Goal: Information Seeking & Learning: Learn about a topic

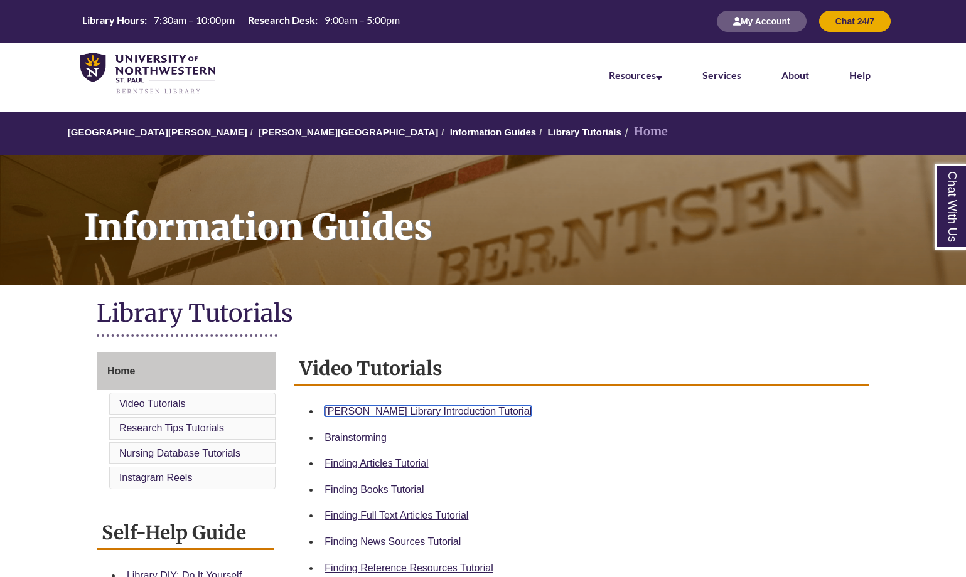
click at [376, 412] on link "Berntsen Library Introduction Tutorial" at bounding box center [427, 411] width 207 height 11
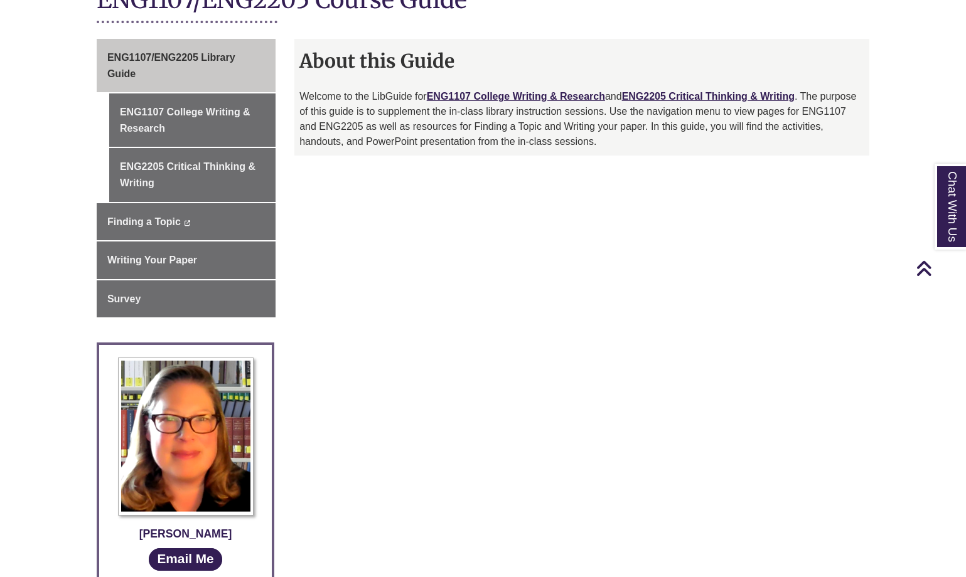
scroll to position [316, 0]
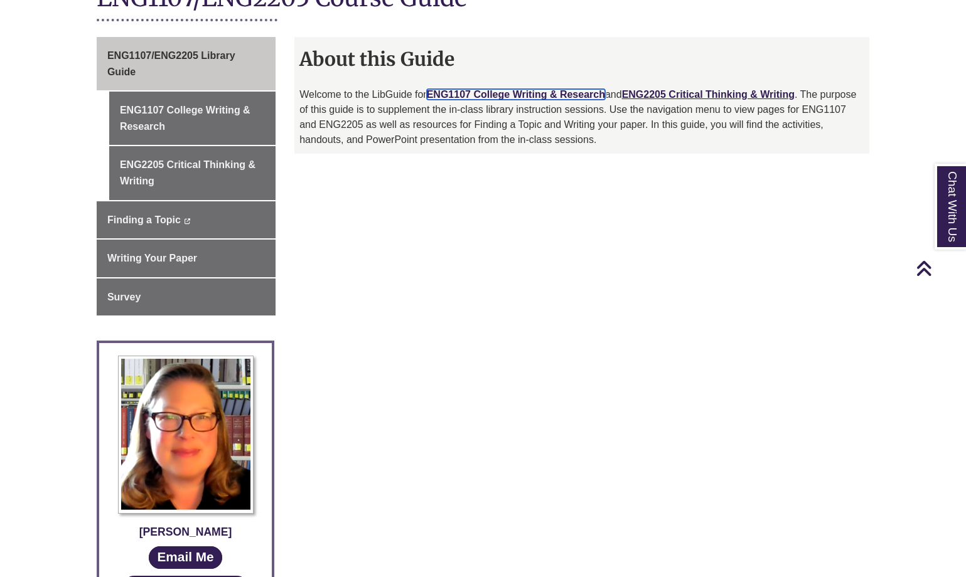
click at [523, 90] on link "ENG1107 College Writing & Research" at bounding box center [516, 94] width 178 height 11
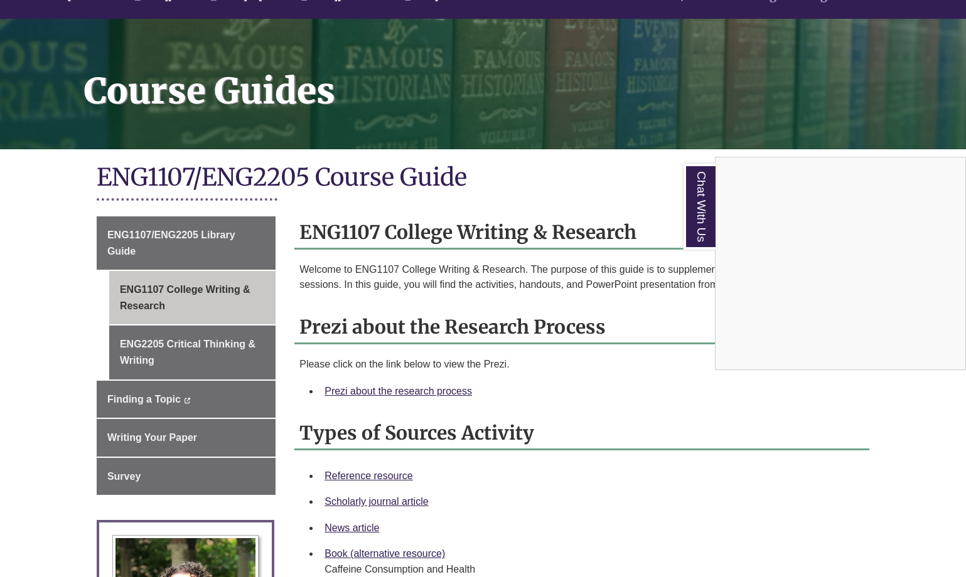
scroll to position [164, 0]
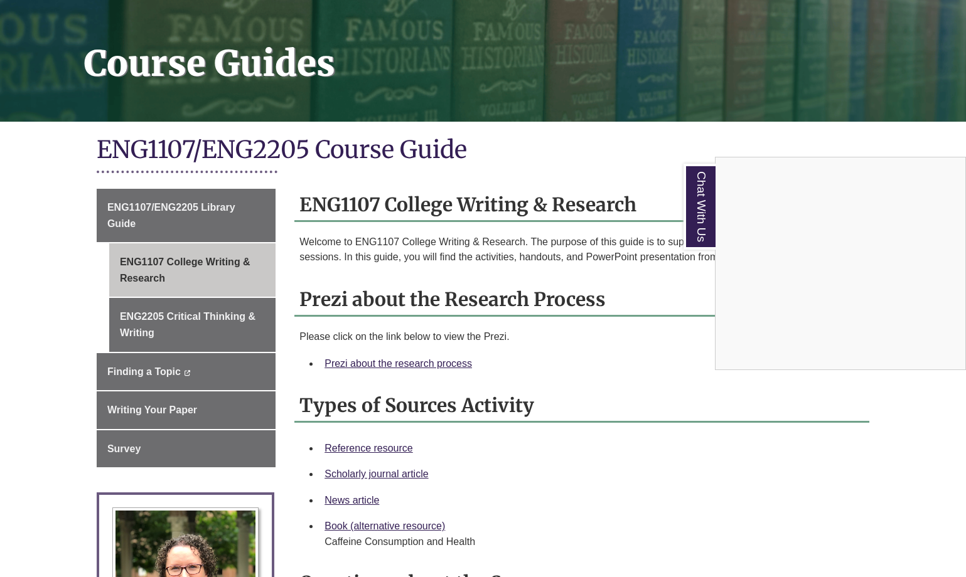
click at [355, 363] on div "Chat With Us" at bounding box center [483, 288] width 966 height 577
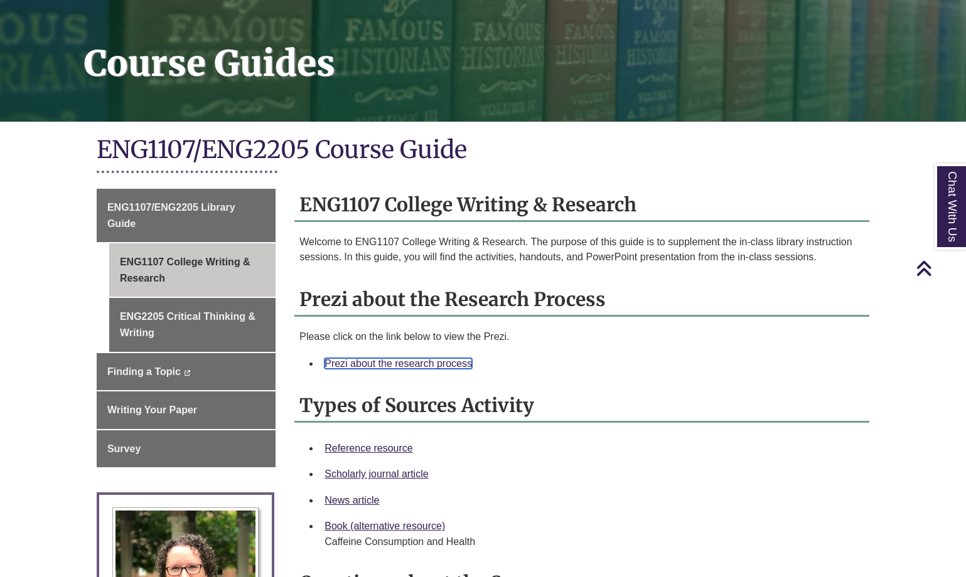
click at [355, 362] on link "Prezi about the research process" at bounding box center [397, 363] width 147 height 11
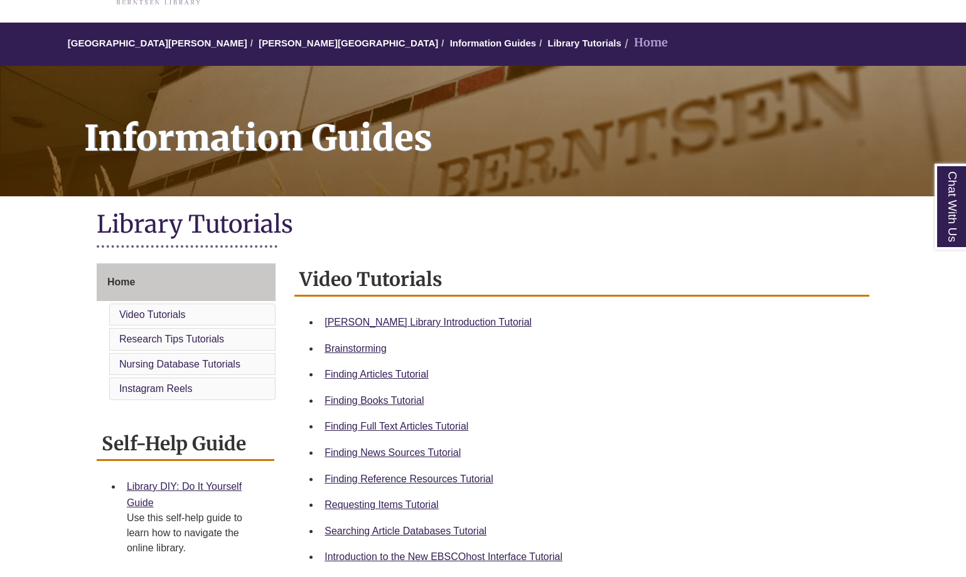
scroll to position [92, 0]
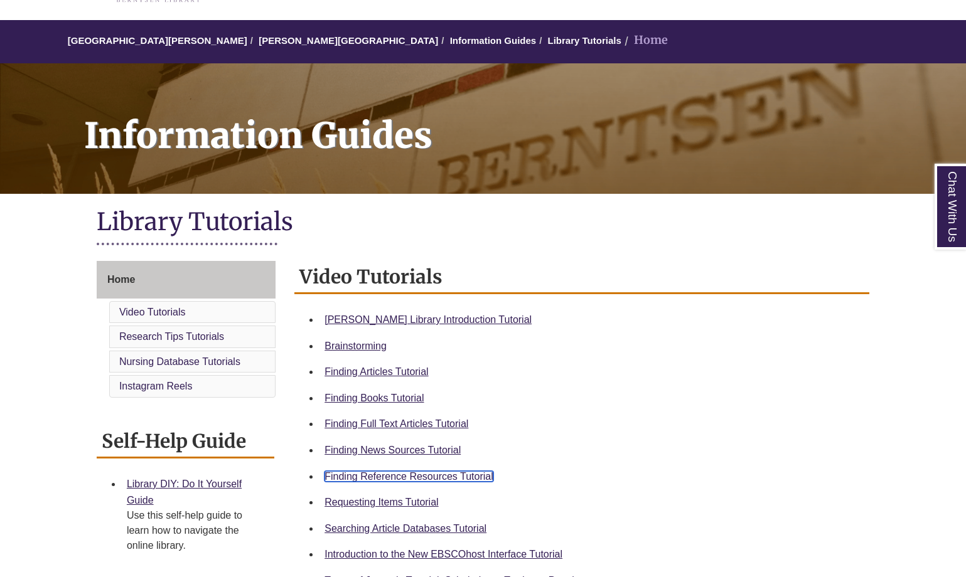
click at [425, 476] on link "Finding Reference Resources Tutorial" at bounding box center [408, 476] width 169 height 11
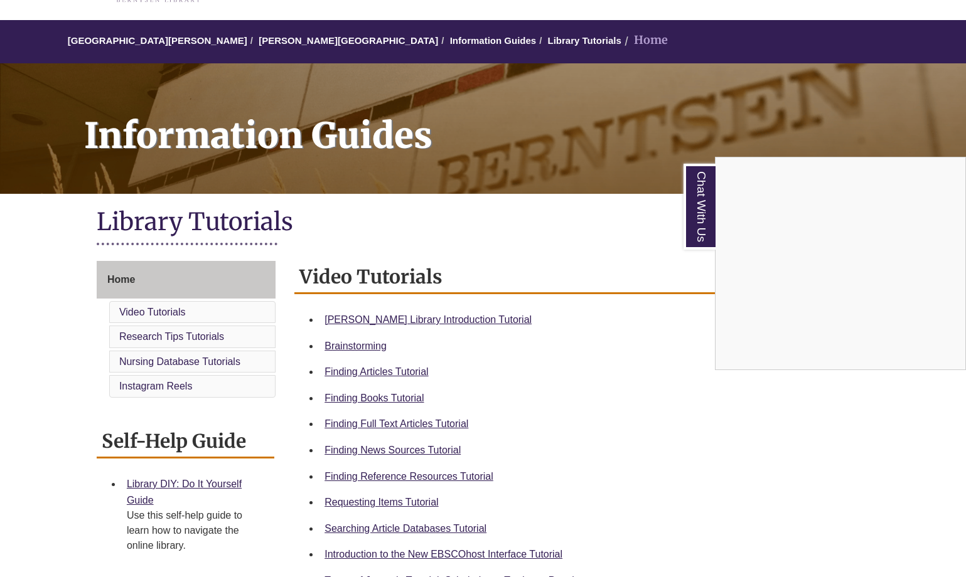
click at [174, 36] on div "Chat With Us" at bounding box center [483, 288] width 966 height 577
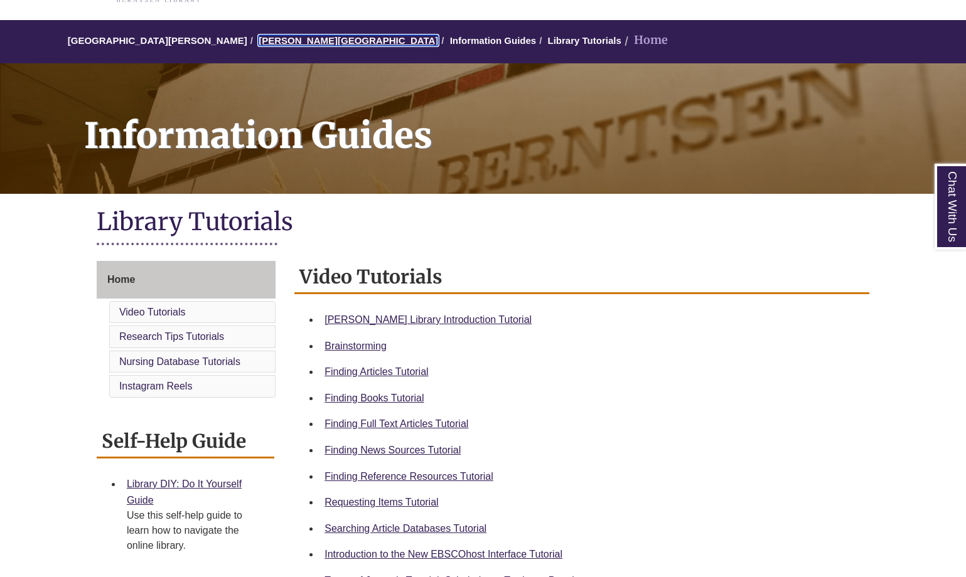
click at [282, 44] on link "[PERSON_NAME][GEOGRAPHIC_DATA]" at bounding box center [348, 40] width 179 height 11
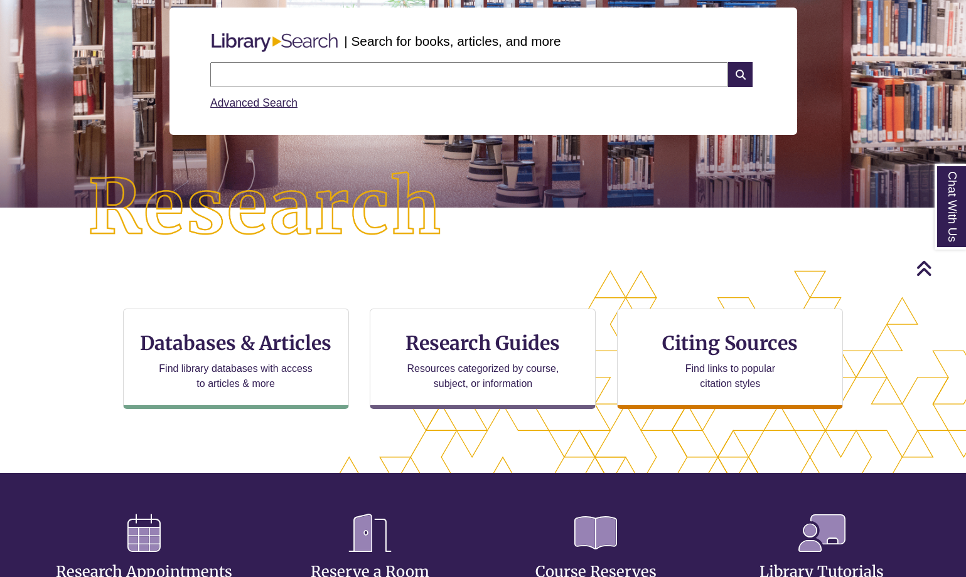
scroll to position [152, 0]
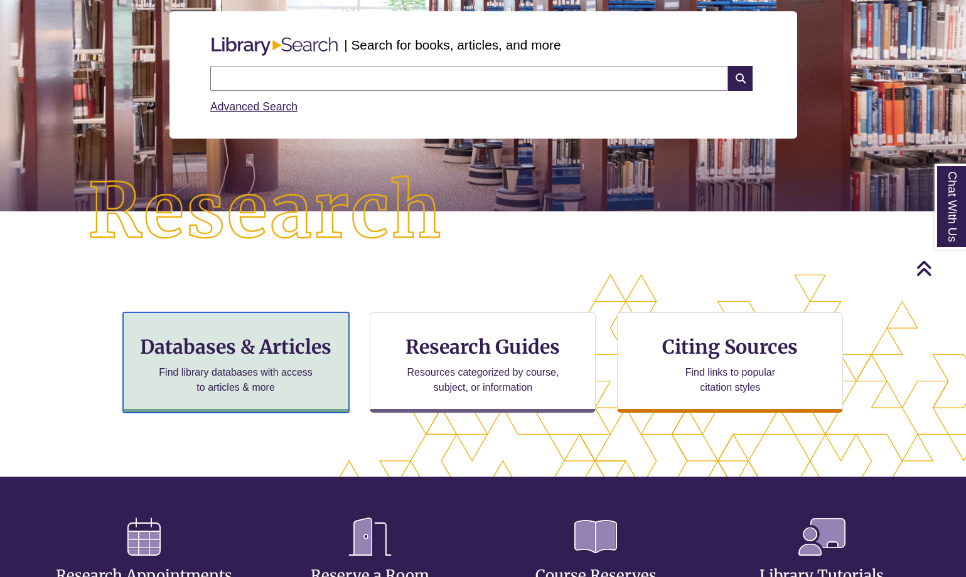
click at [267, 343] on h3 "Databases & Articles" at bounding box center [236, 347] width 205 height 24
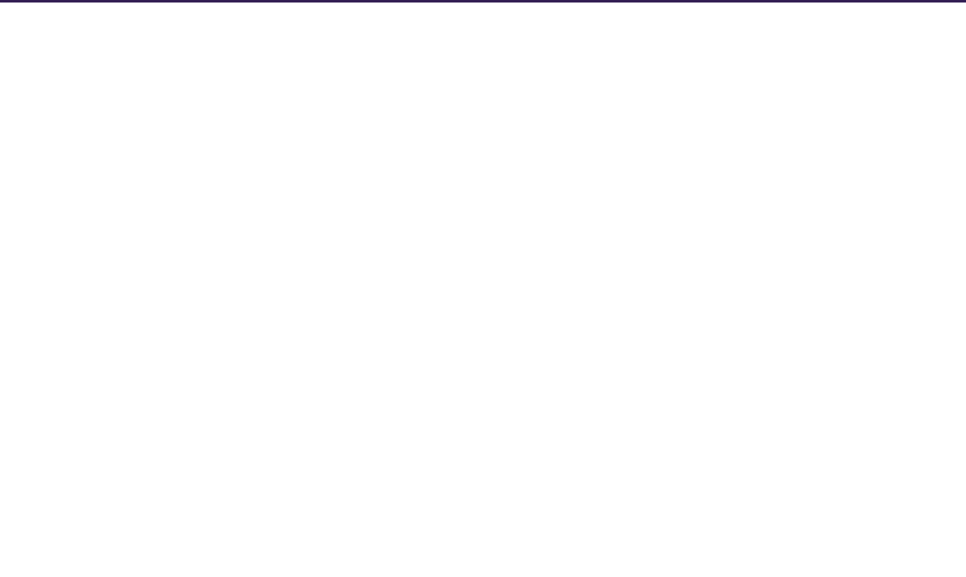
select select "Database Subject Filter"
select select "Database Types Filter"
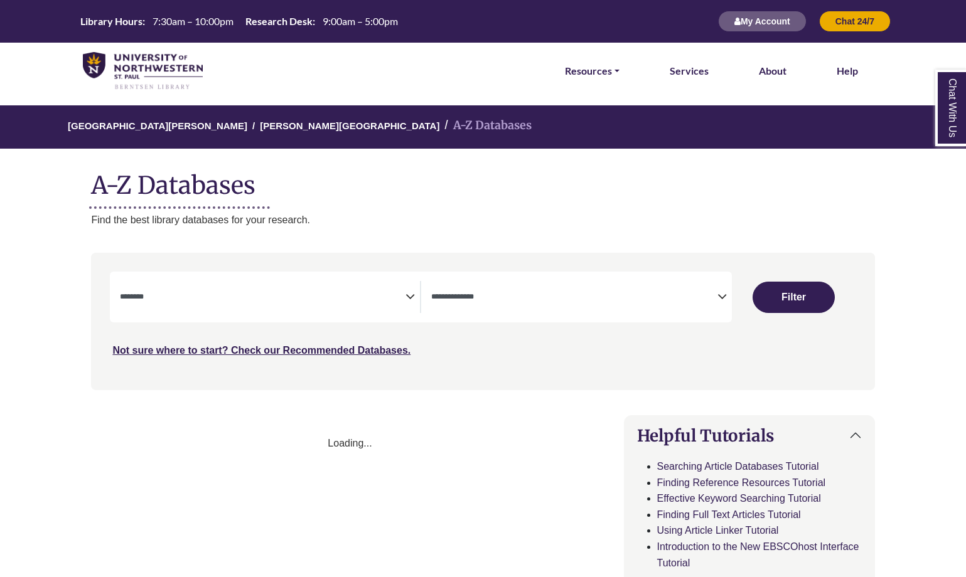
select select "Database Subject Filter"
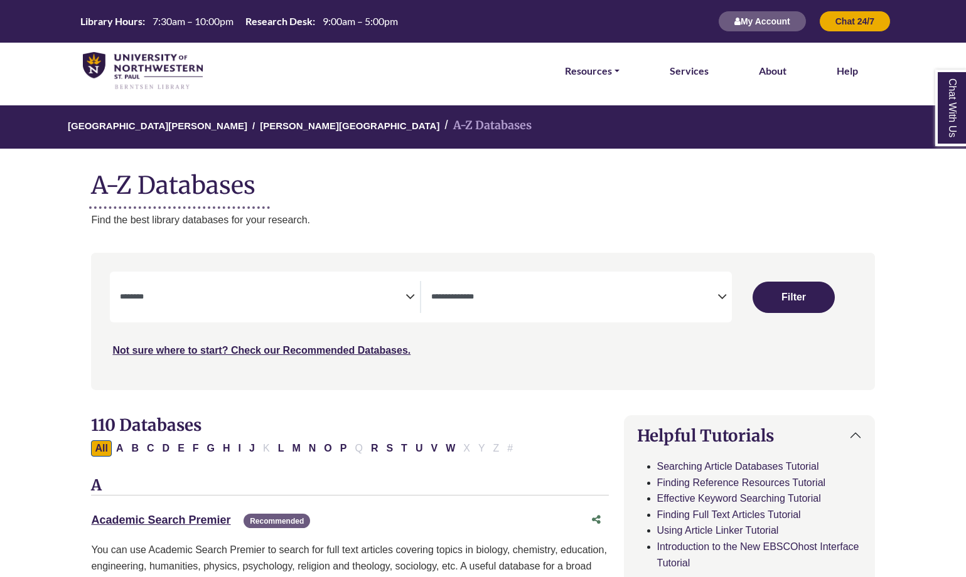
click at [730, 295] on div "**********" at bounding box center [581, 297] width 300 height 32
click at [719, 291] on icon "Search filters" at bounding box center [721, 295] width 9 height 19
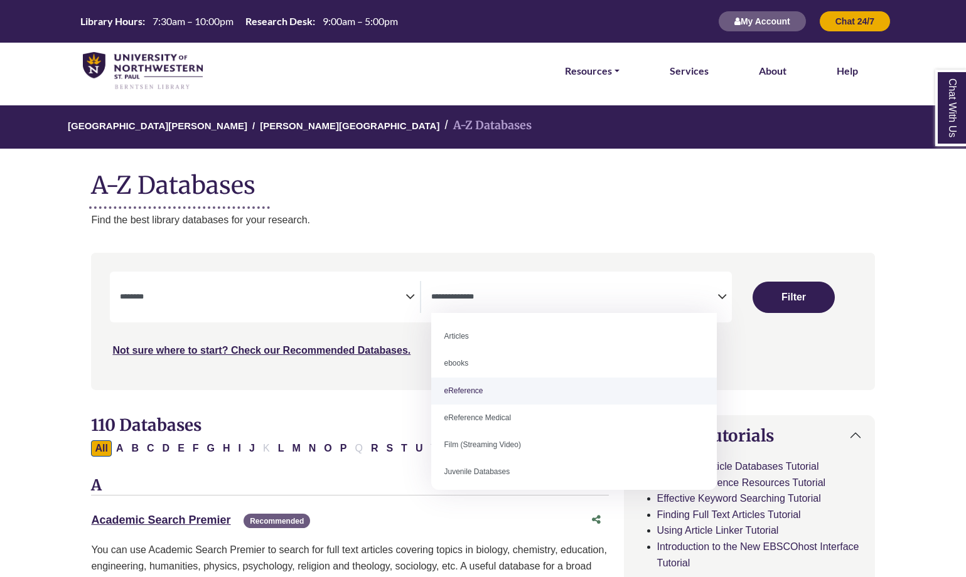
select select "*****"
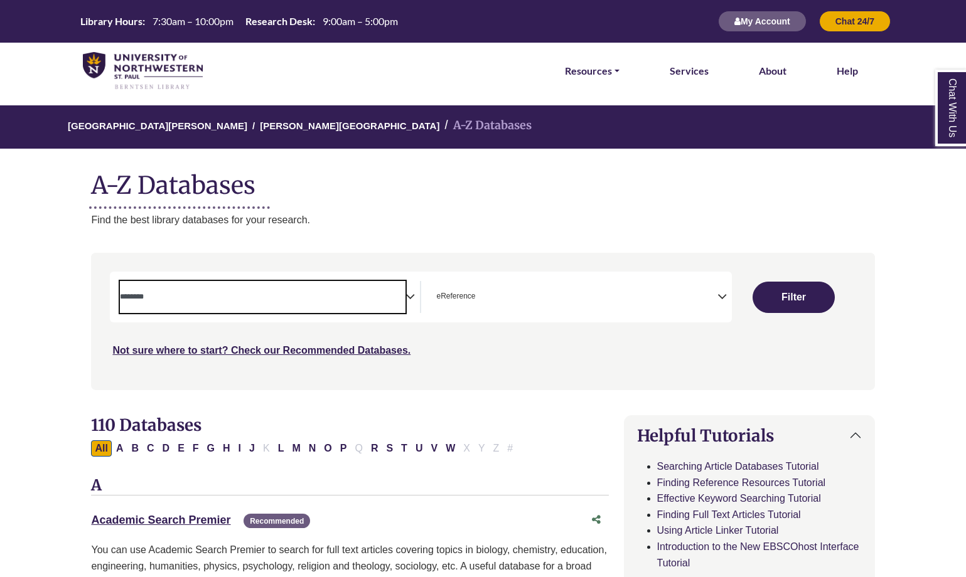
click at [206, 307] on span "Search filters" at bounding box center [263, 297] width 286 height 32
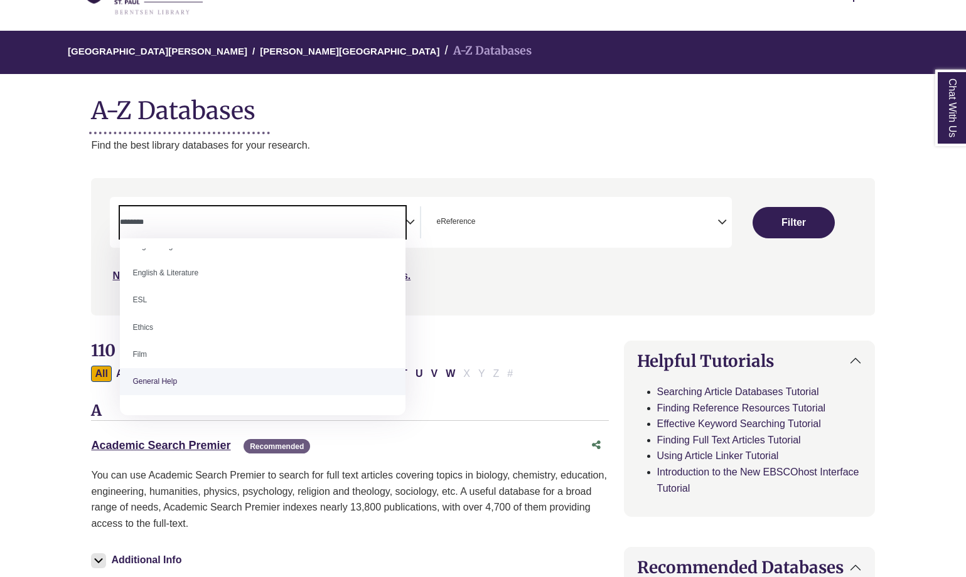
scroll to position [529, 0]
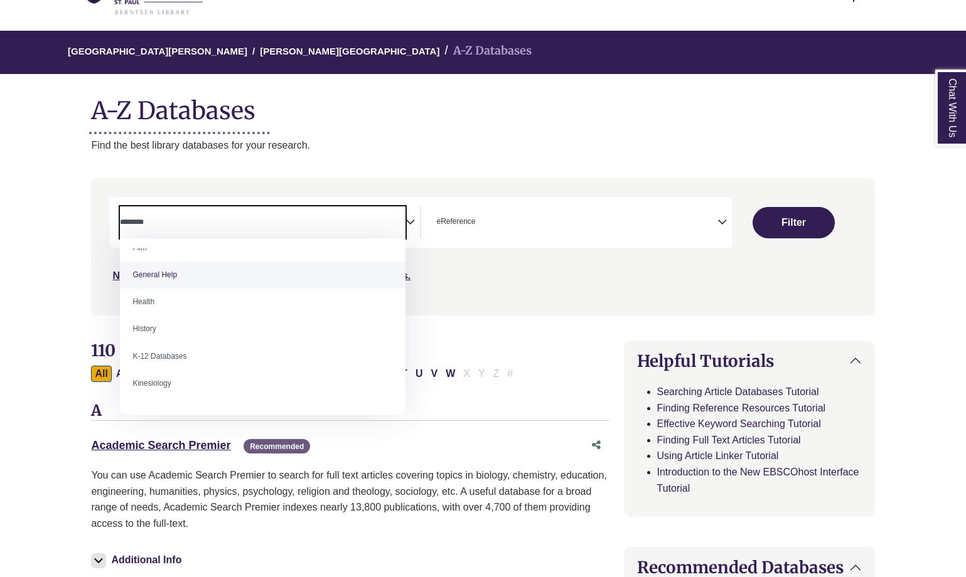
select select "*****"
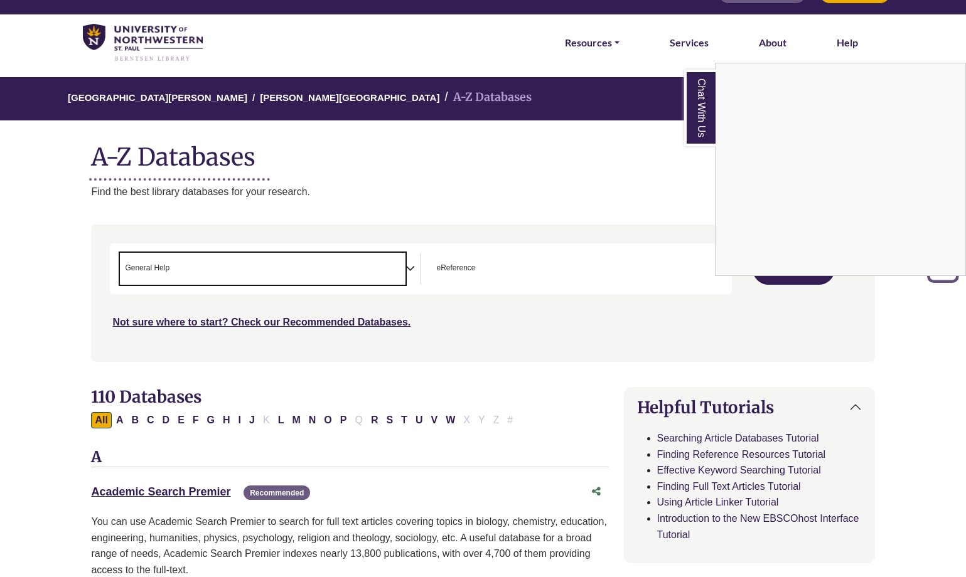
scroll to position [0, 0]
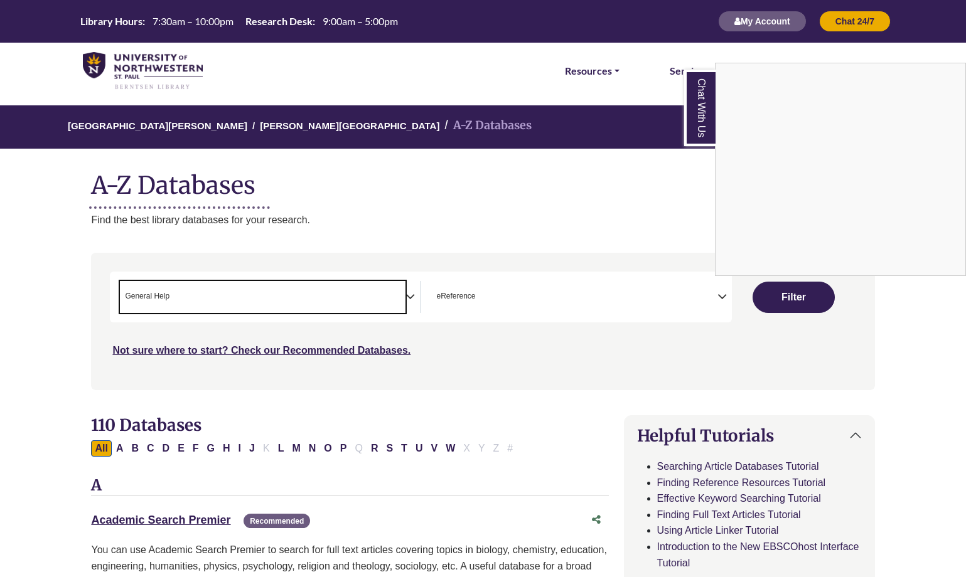
click at [794, 306] on div "Chat With Us" at bounding box center [483, 288] width 966 height 577
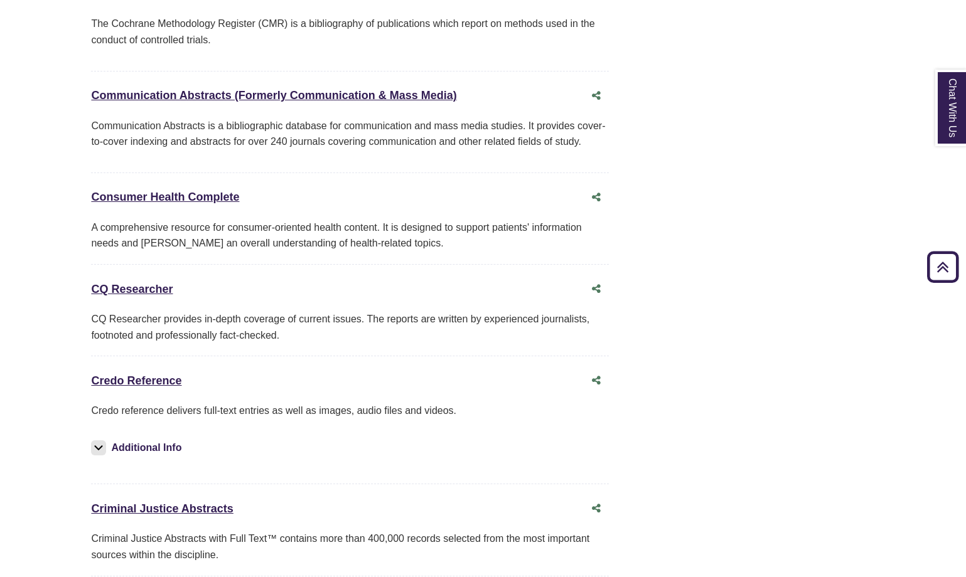
scroll to position [2867, 0]
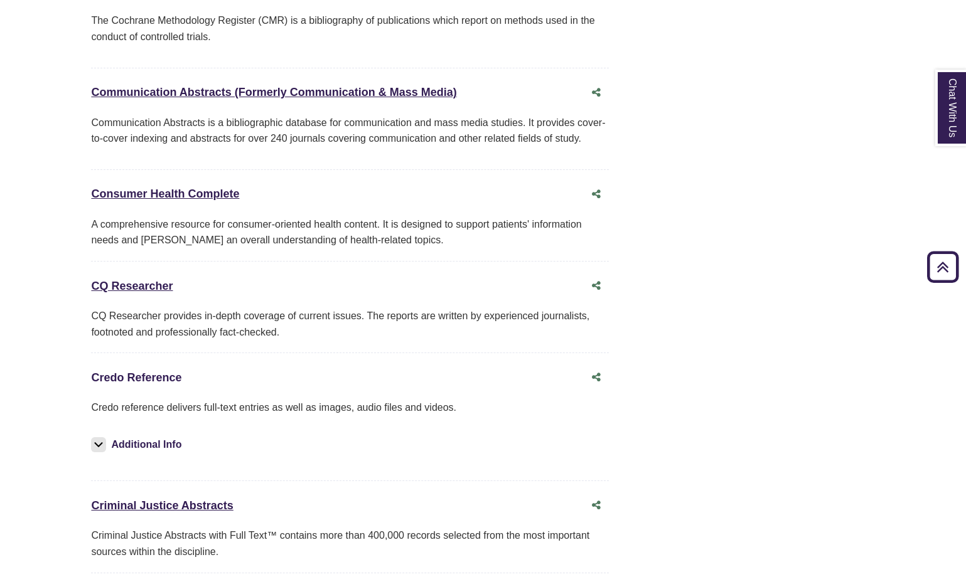
click at [139, 371] on link "Credo Reference This link opens in a new window" at bounding box center [136, 377] width 90 height 13
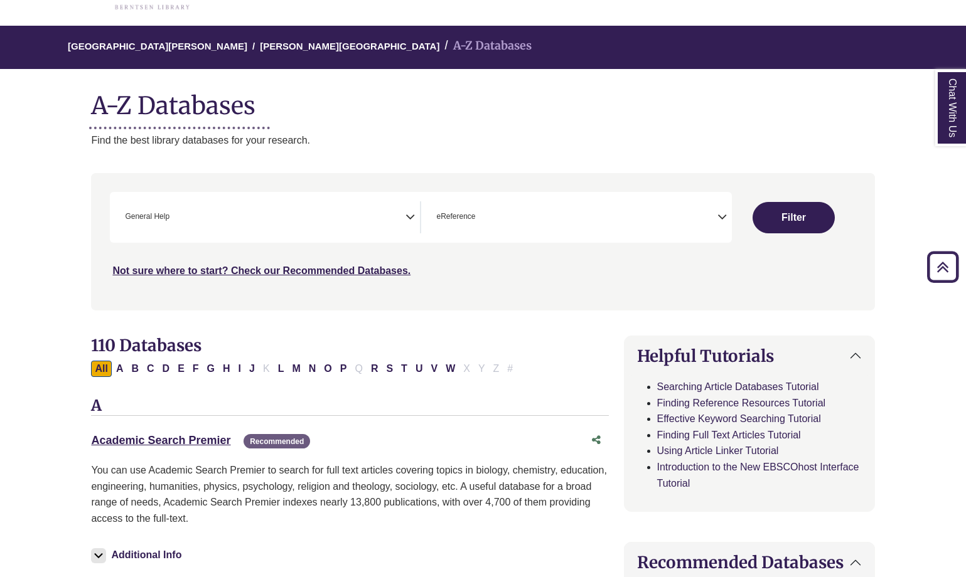
scroll to position [0, 0]
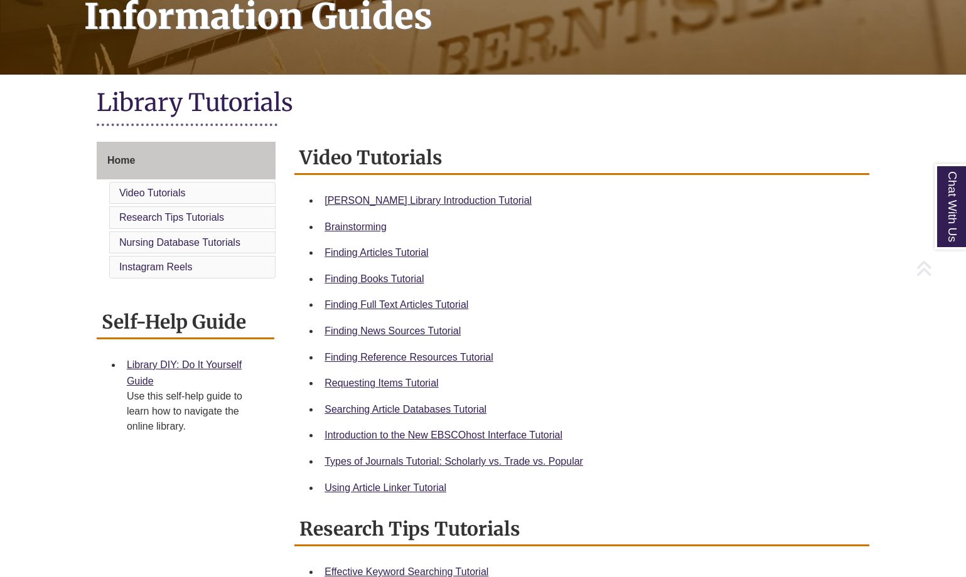
scroll to position [213, 0]
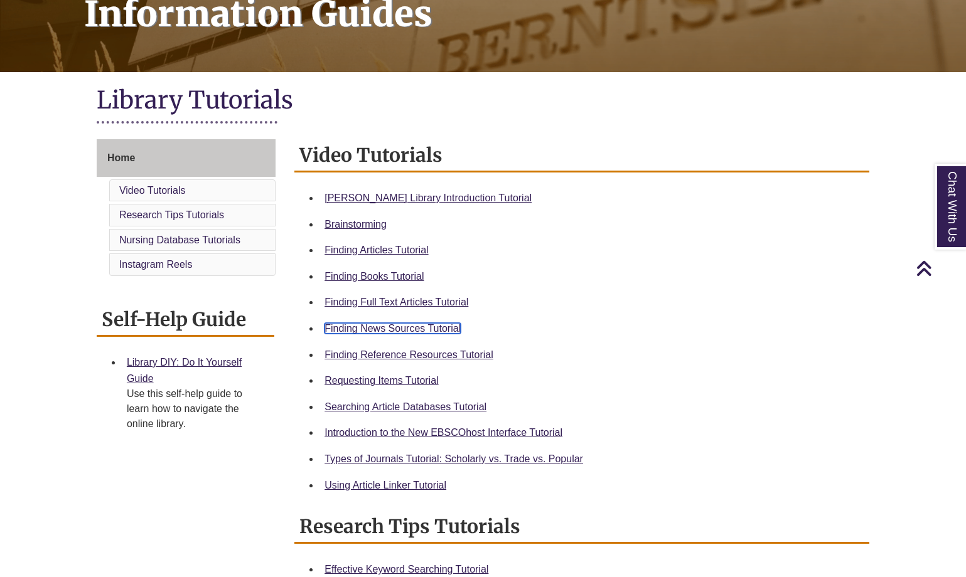
click at [438, 323] on link "Finding News Sources Tutorial" at bounding box center [392, 328] width 136 height 11
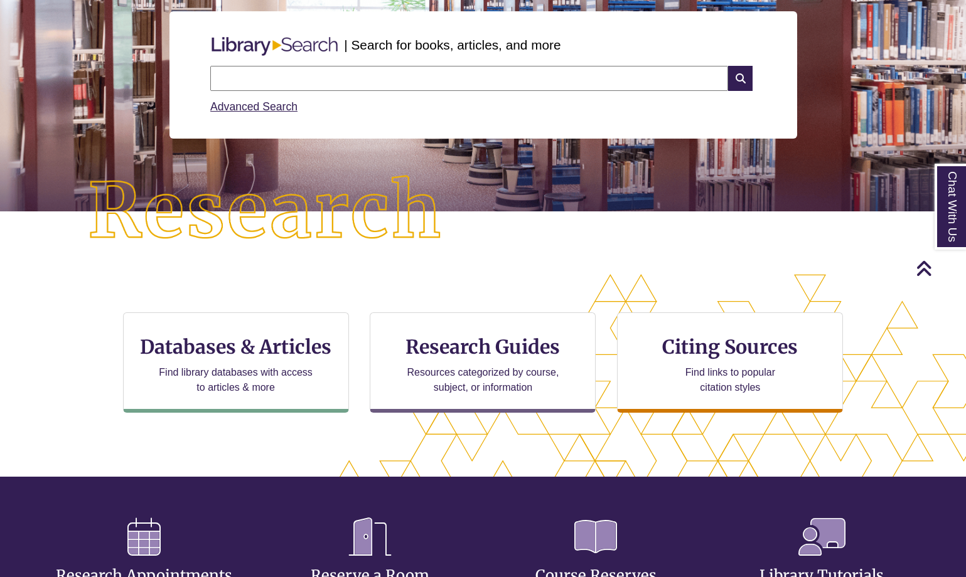
click at [286, 87] on input "text" at bounding box center [469, 78] width 518 height 25
type input "*"
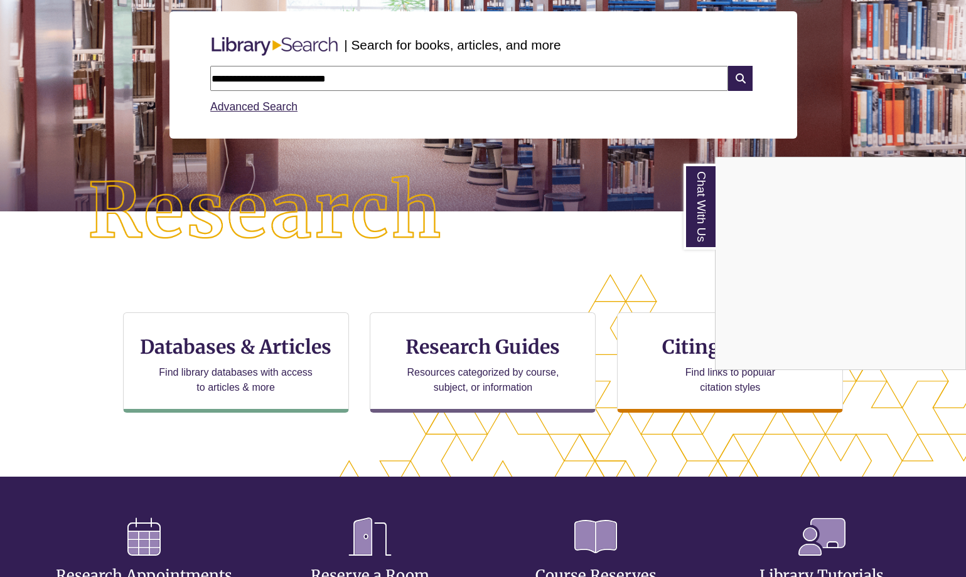
type input "**********"
click at [743, 81] on div "Chat With Us" at bounding box center [483, 288] width 966 height 577
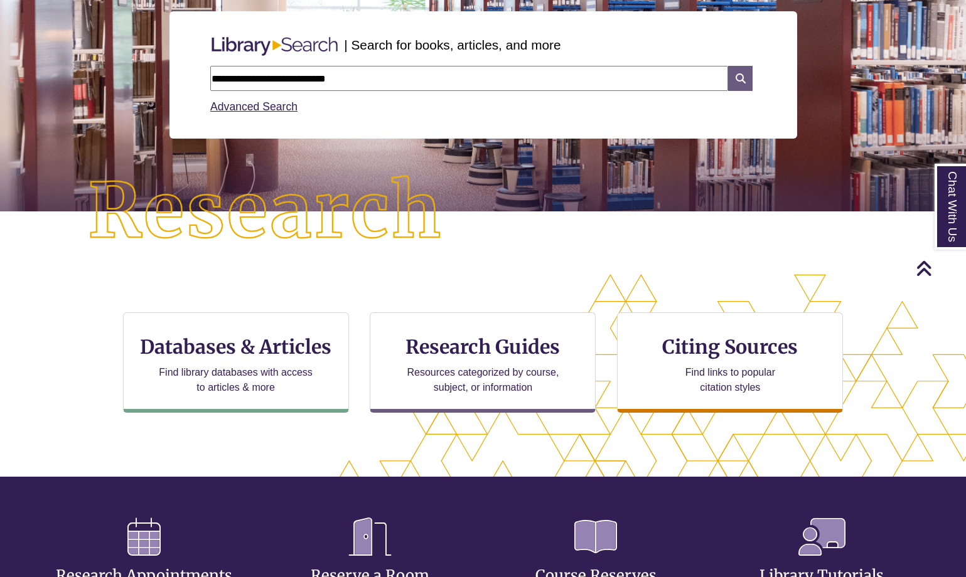
click at [738, 72] on icon at bounding box center [740, 78] width 24 height 25
